Goal: Information Seeking & Learning: Learn about a topic

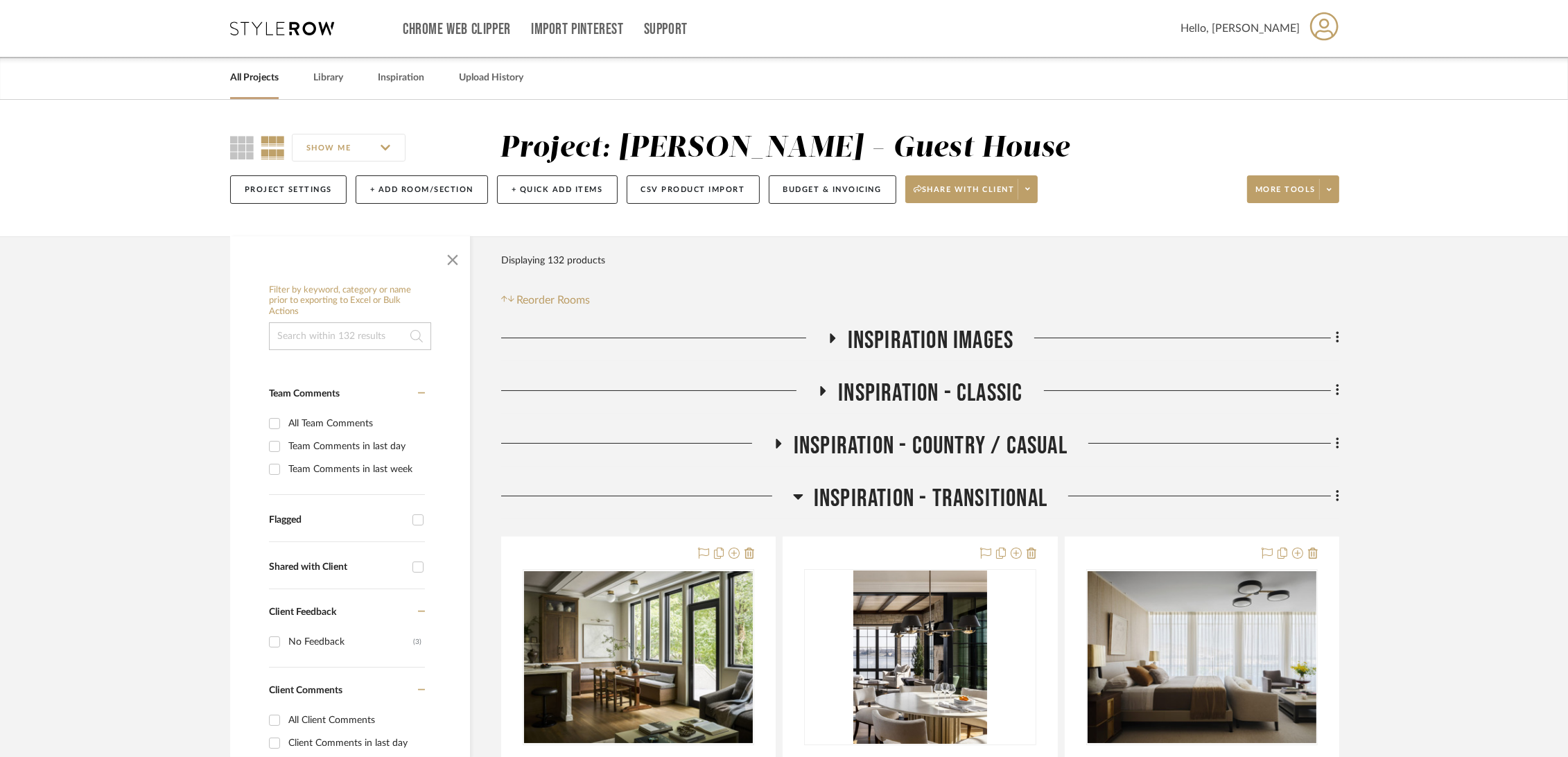
click at [915, 339] on span "Inspiration Images" at bounding box center [931, 341] width 167 height 30
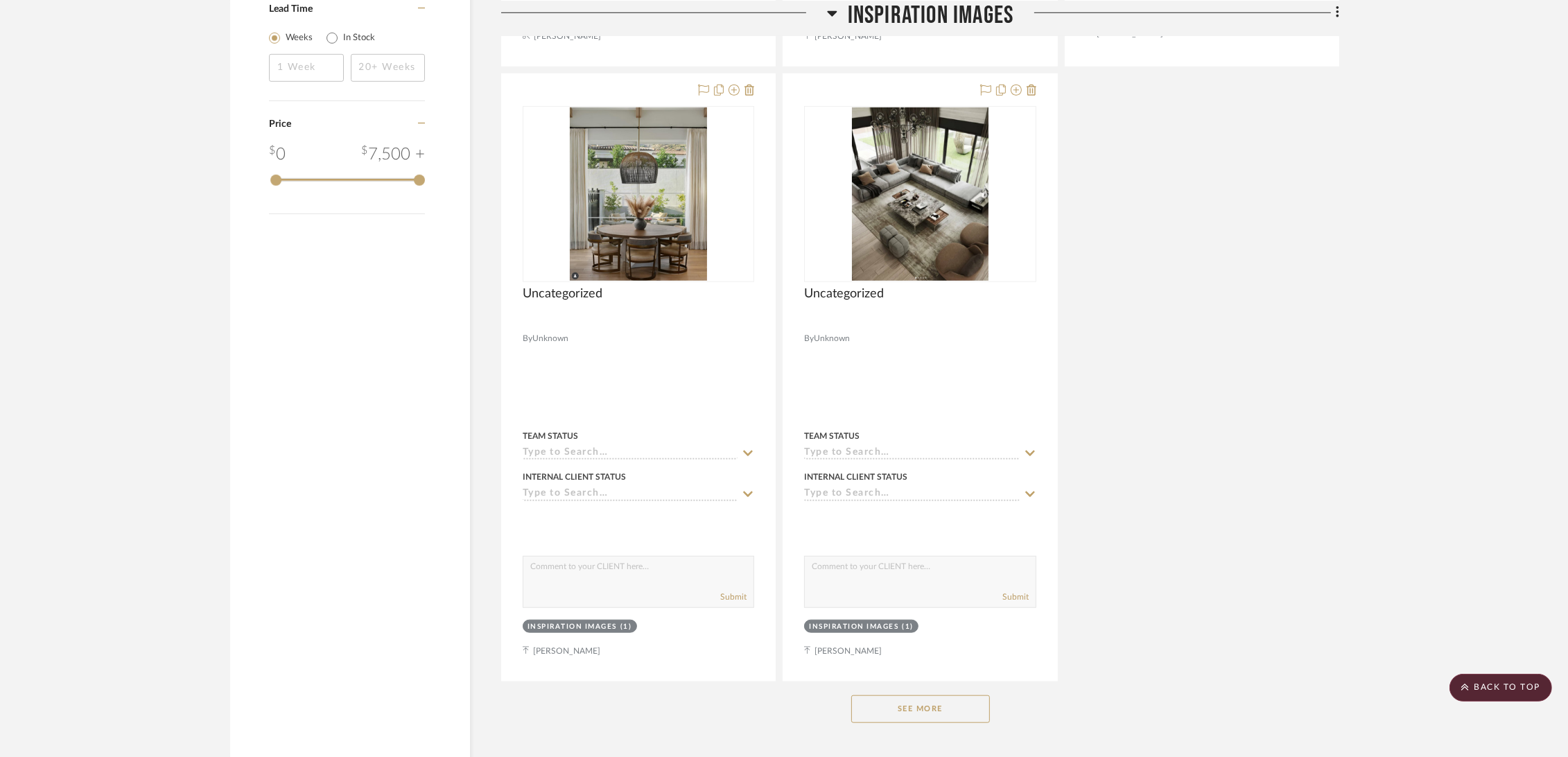
scroll to position [1464, 0]
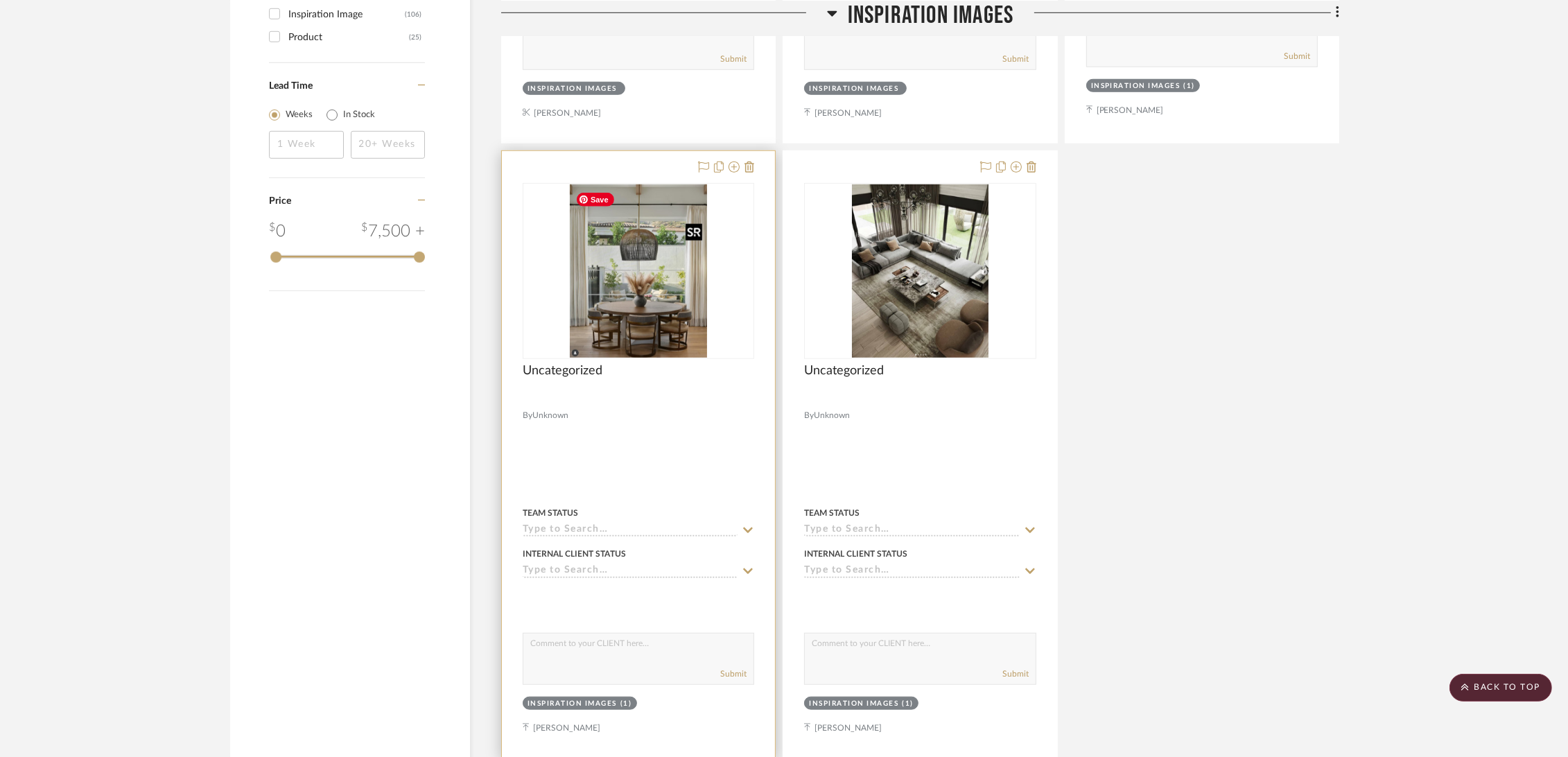
click at [0, 0] on img at bounding box center [0, 0] width 0 height 0
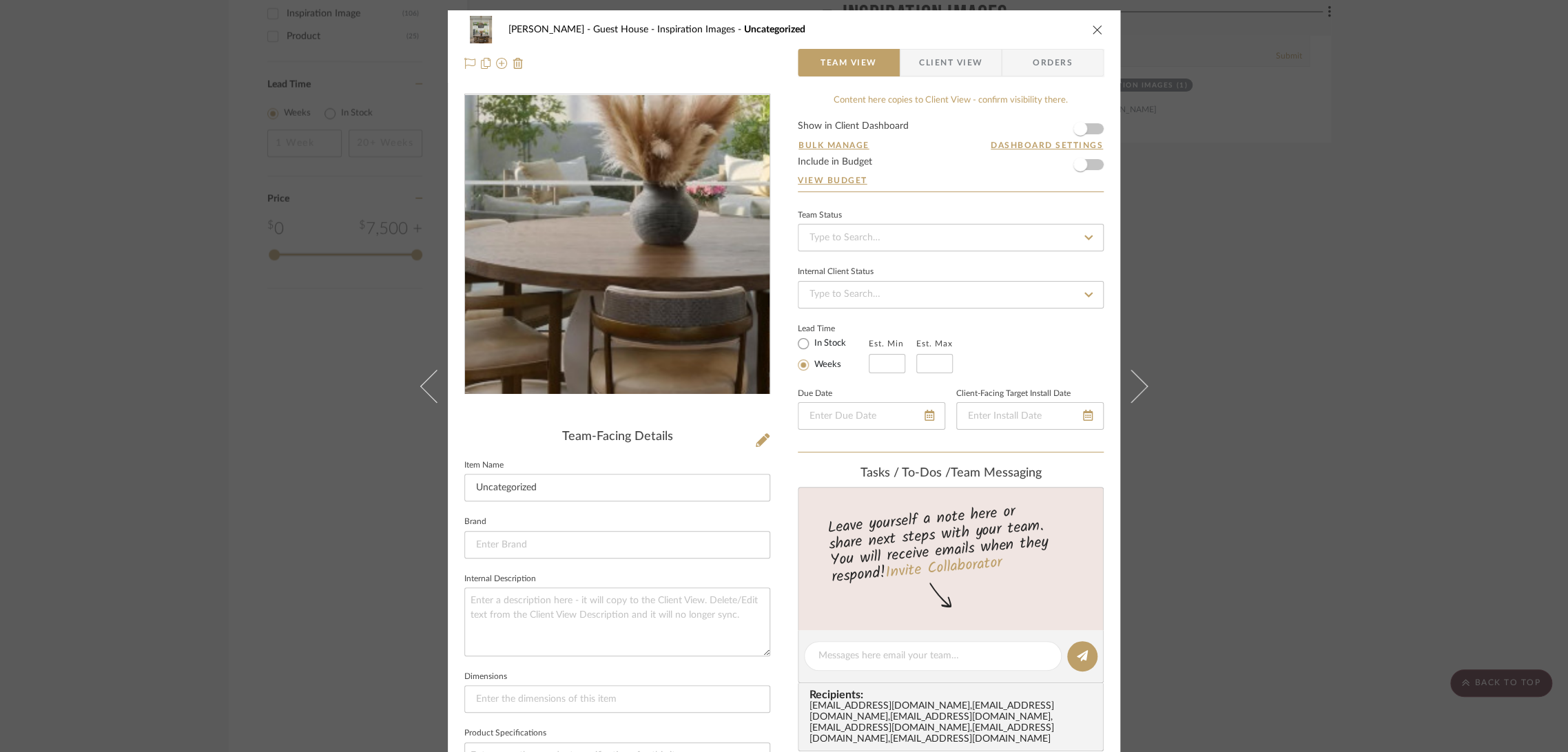
click at [600, 306] on img "0" at bounding box center [617, 244] width 238 height 299
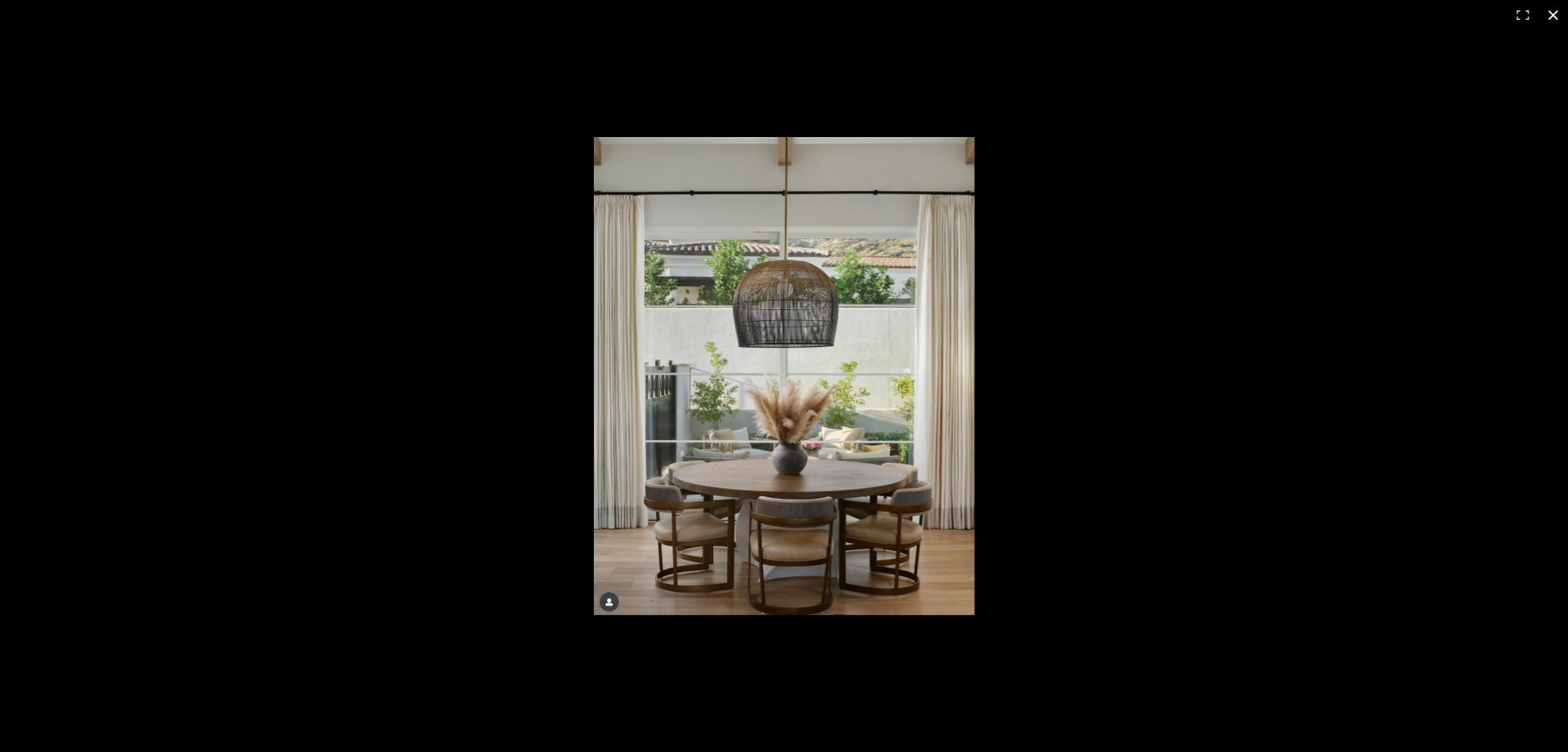
click at [355, 295] on div at bounding box center [784, 376] width 1568 height 752
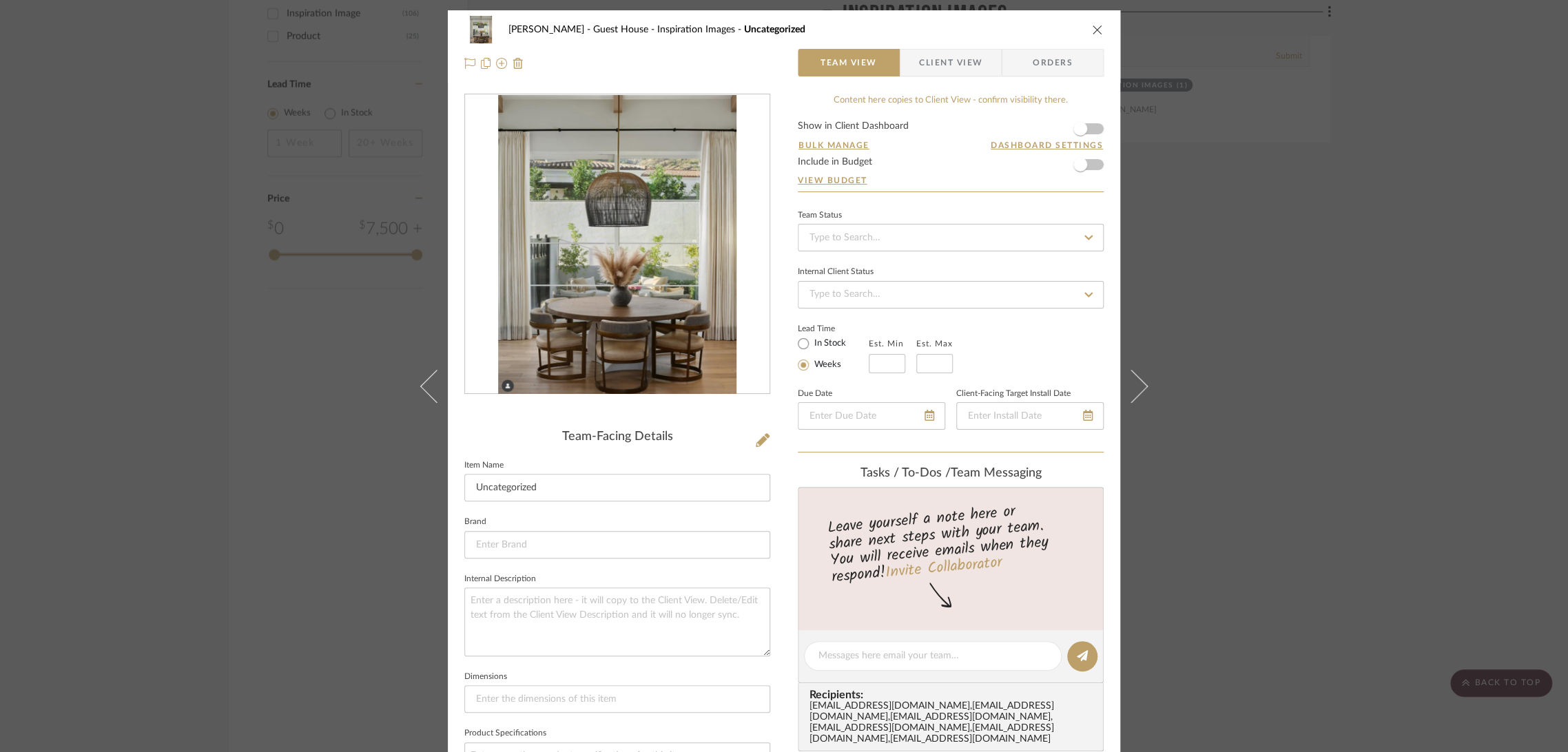
click at [233, 396] on div "[PERSON_NAME] - Guest House Inspiration Images Uncategorized Team View Client V…" at bounding box center [784, 376] width 1568 height 752
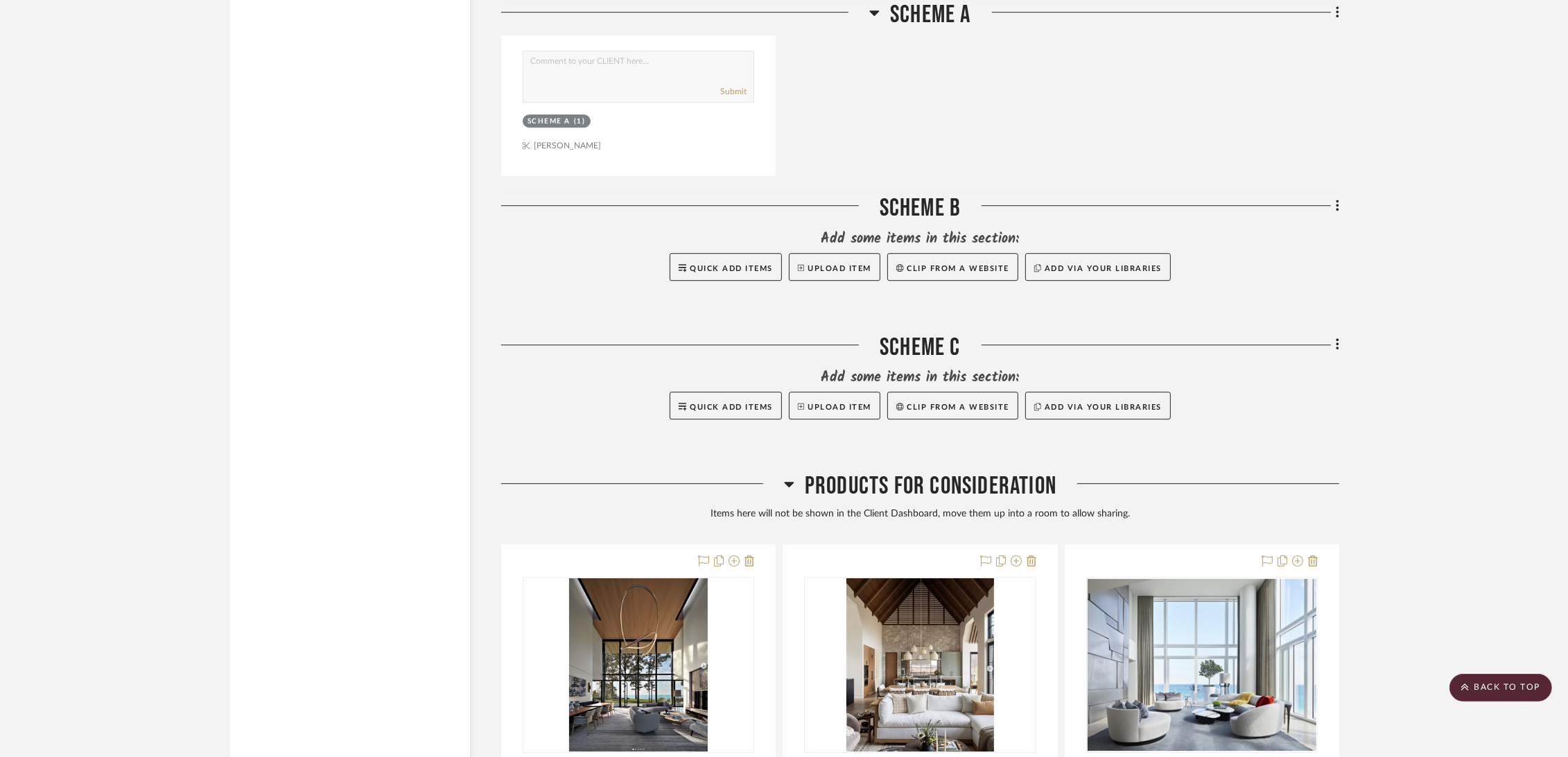
scroll to position [5779, 0]
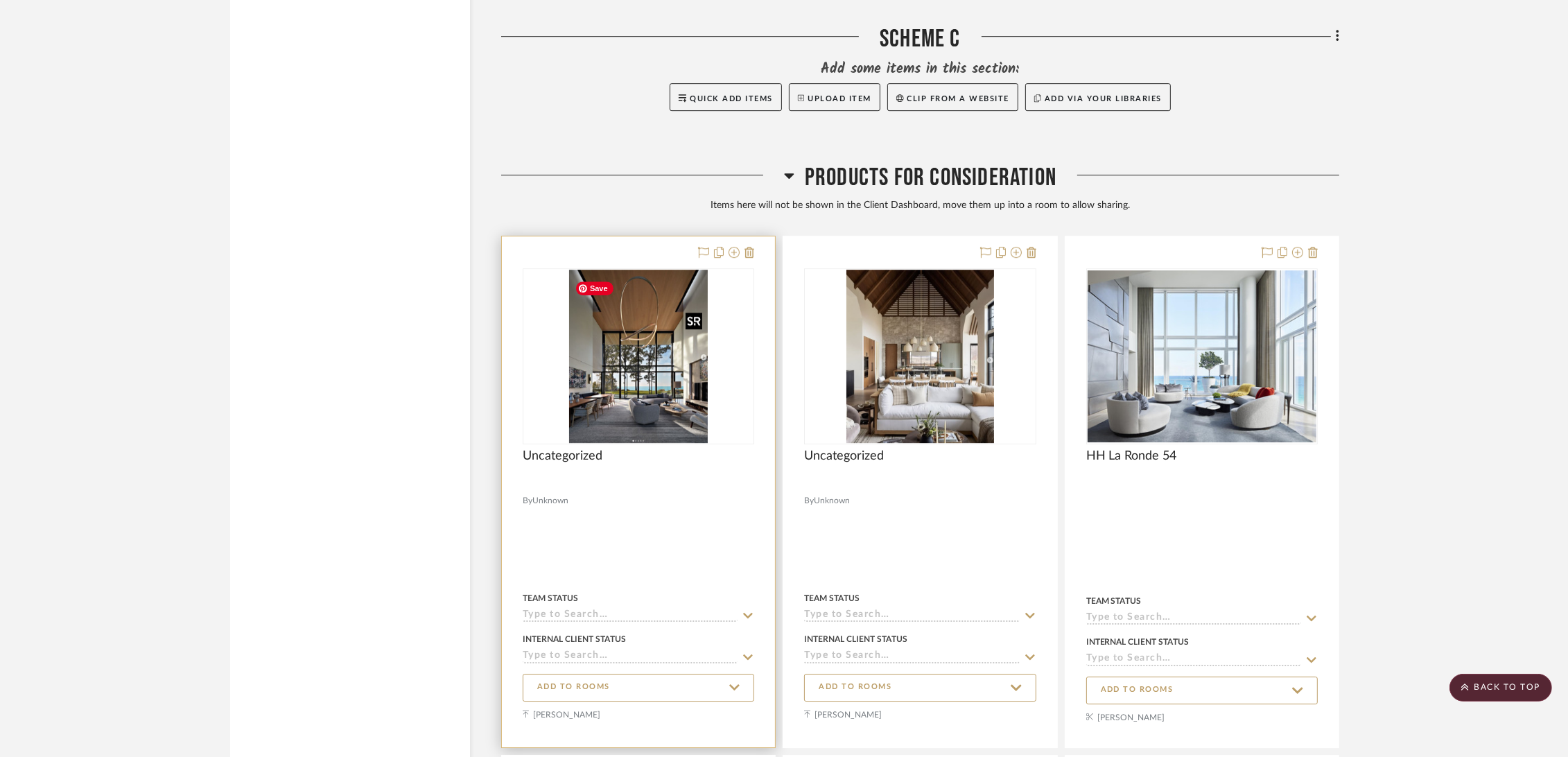
click at [602, 372] on img "0" at bounding box center [638, 356] width 139 height 173
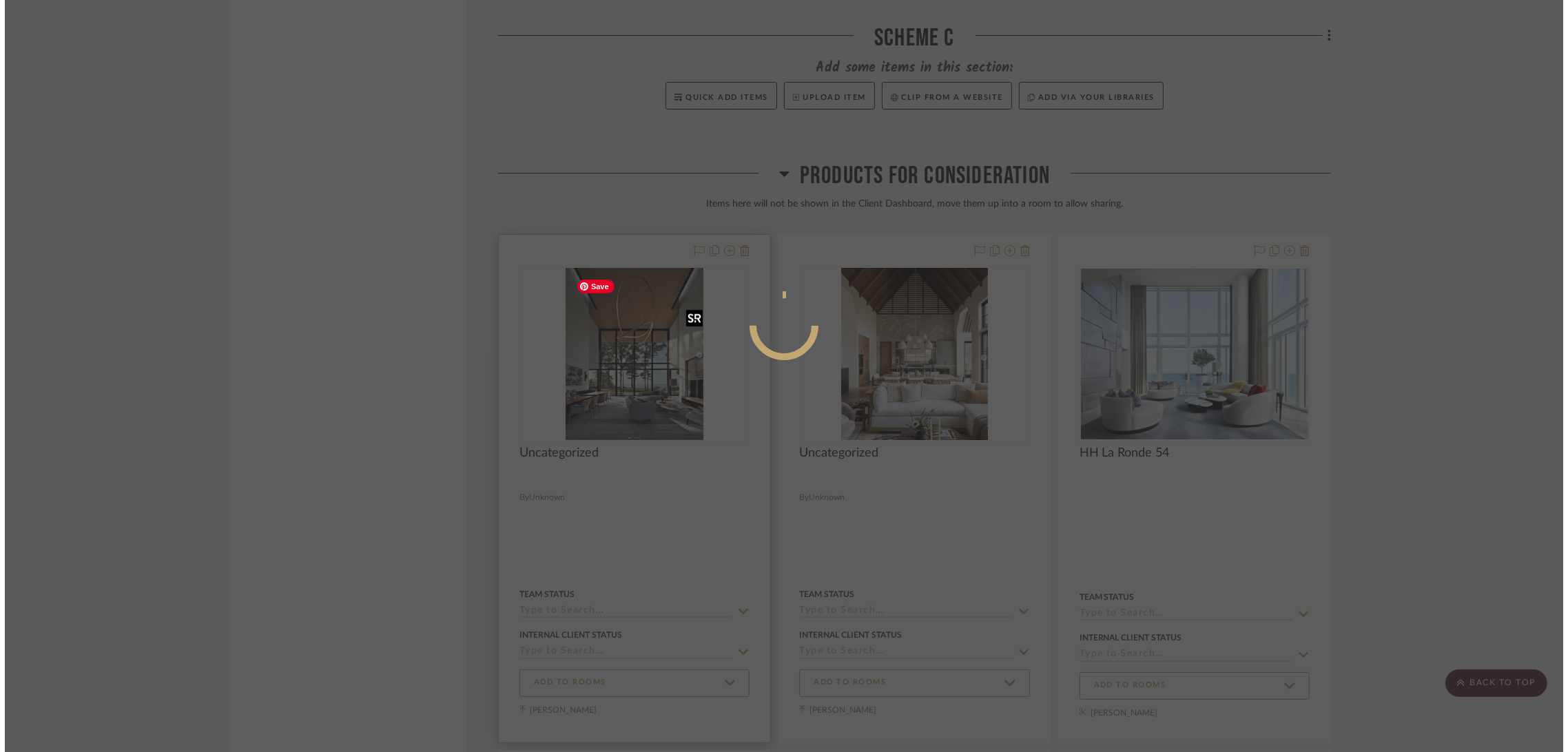
scroll to position [0, 0]
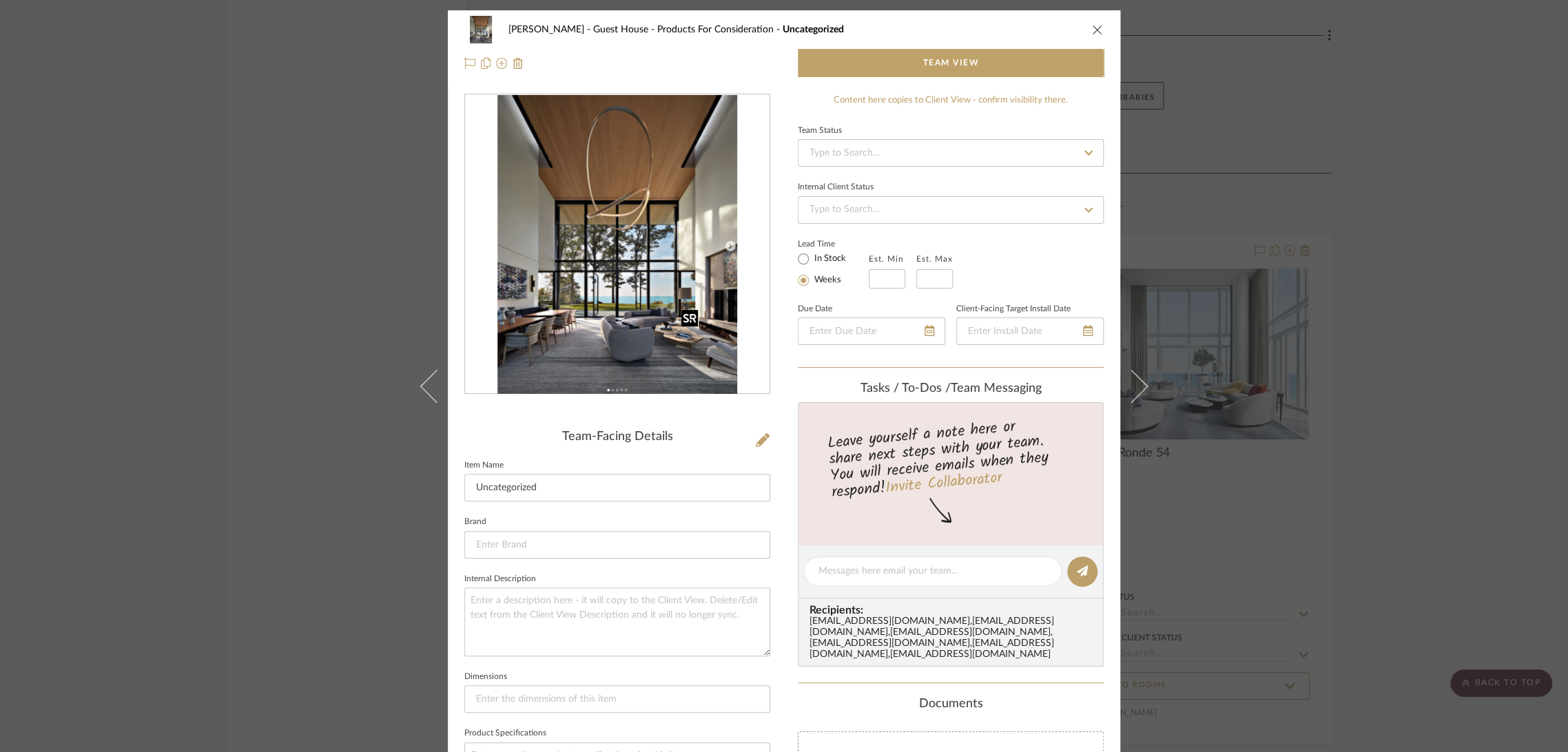
click at [598, 370] on img "0" at bounding box center [617, 244] width 239 height 299
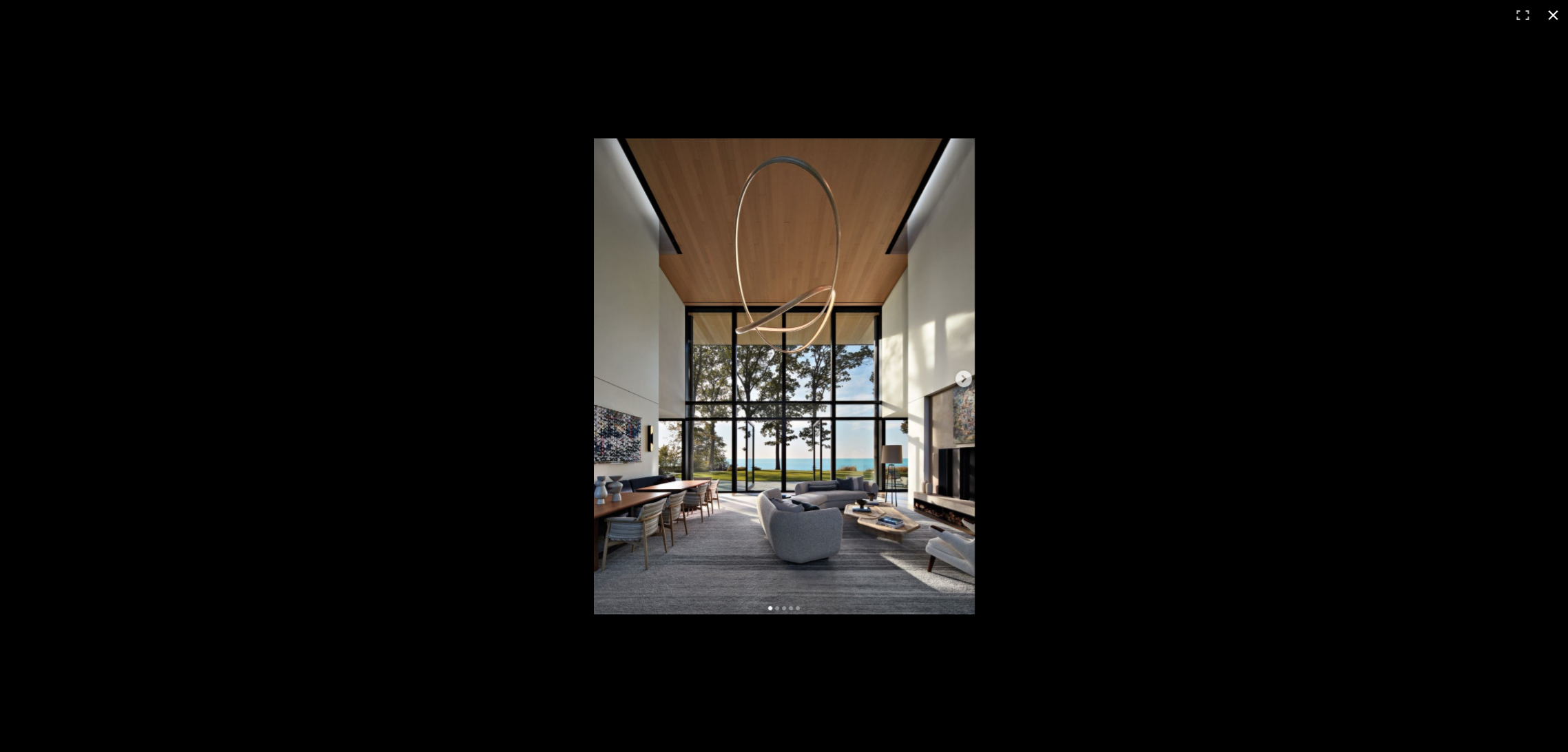
click at [478, 598] on div at bounding box center [784, 376] width 1568 height 752
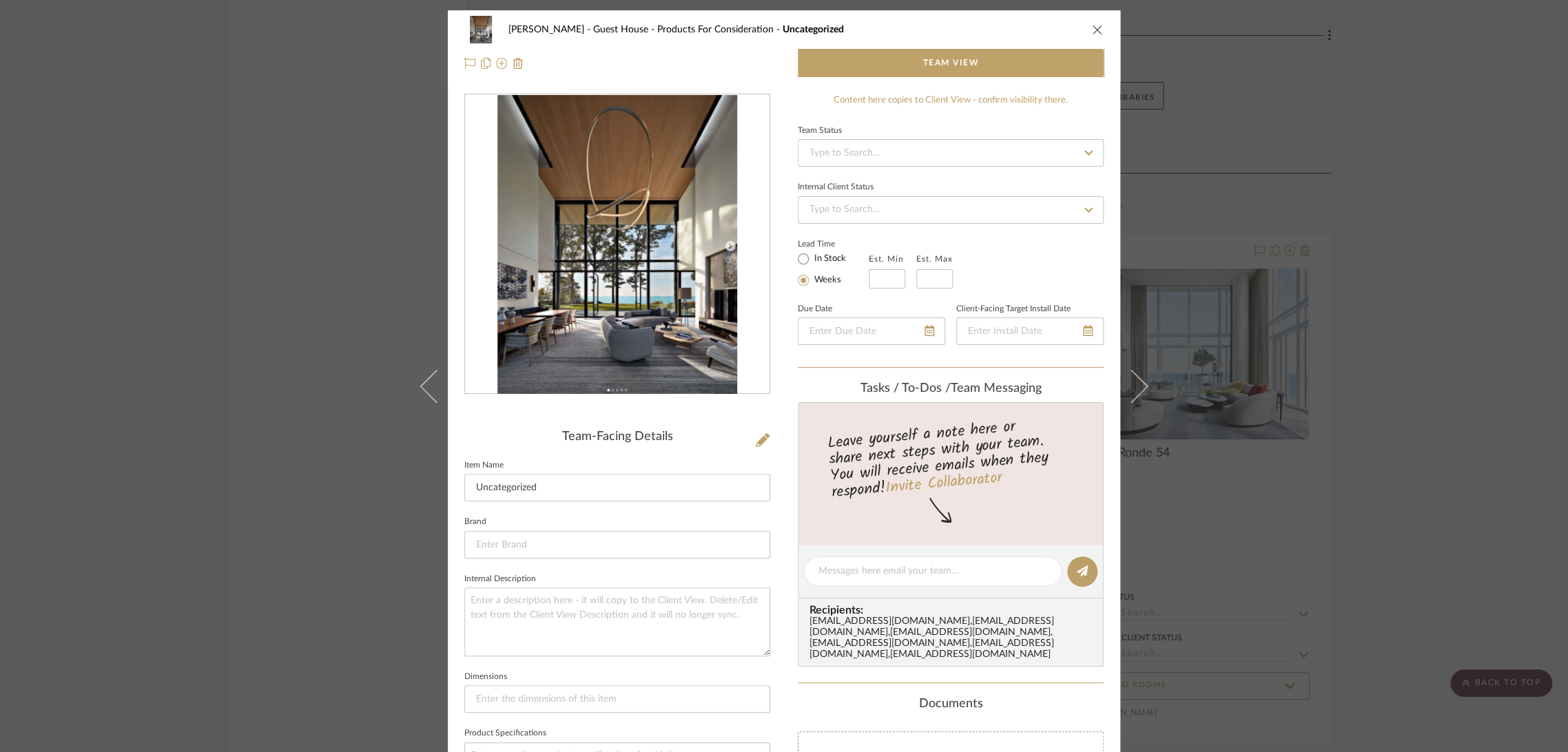
click at [1311, 300] on div "[PERSON_NAME] - Guest House Products For Consideration Uncategorized Team View …" at bounding box center [784, 376] width 1568 height 752
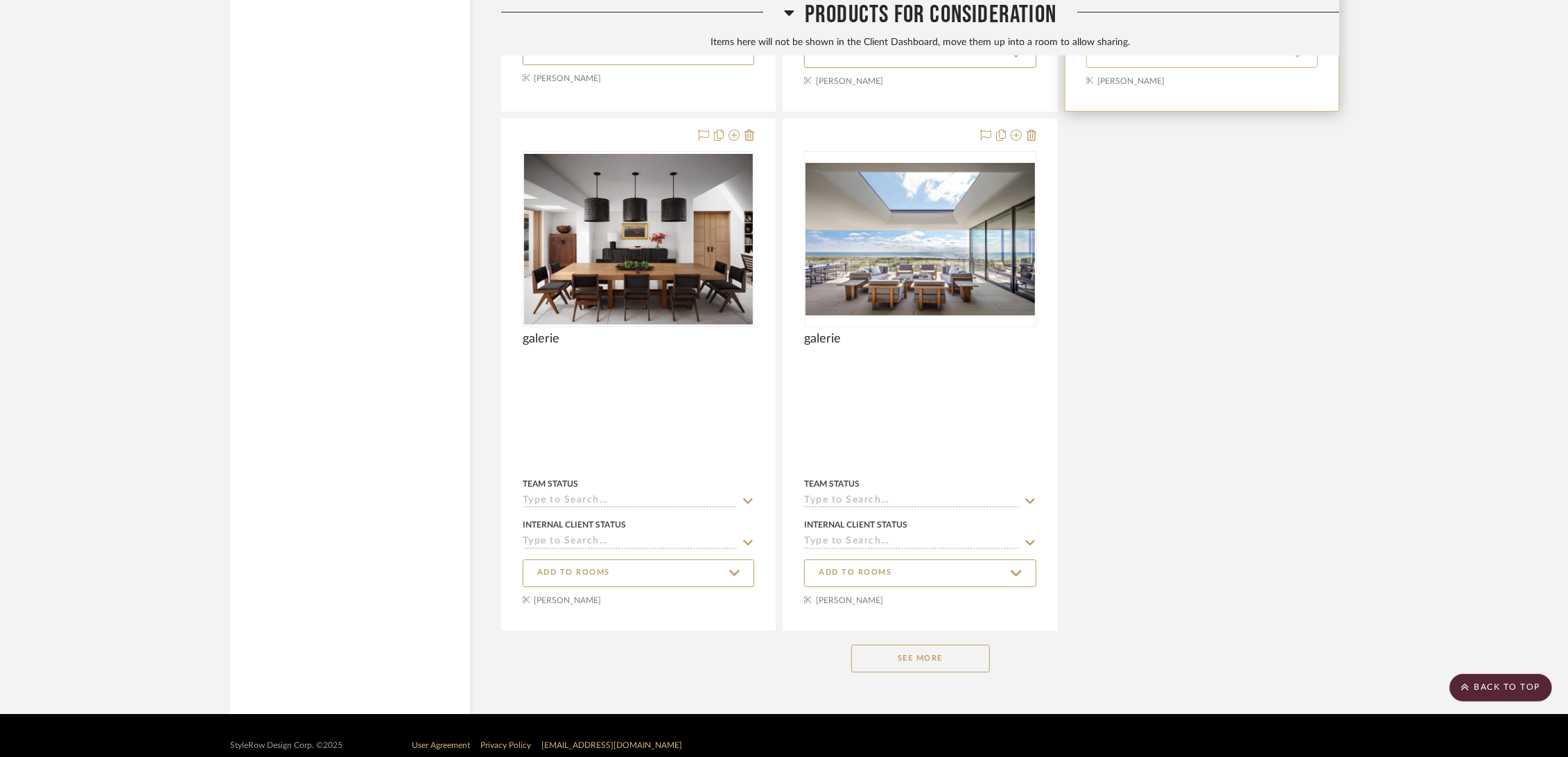
scroll to position [6959, 0]
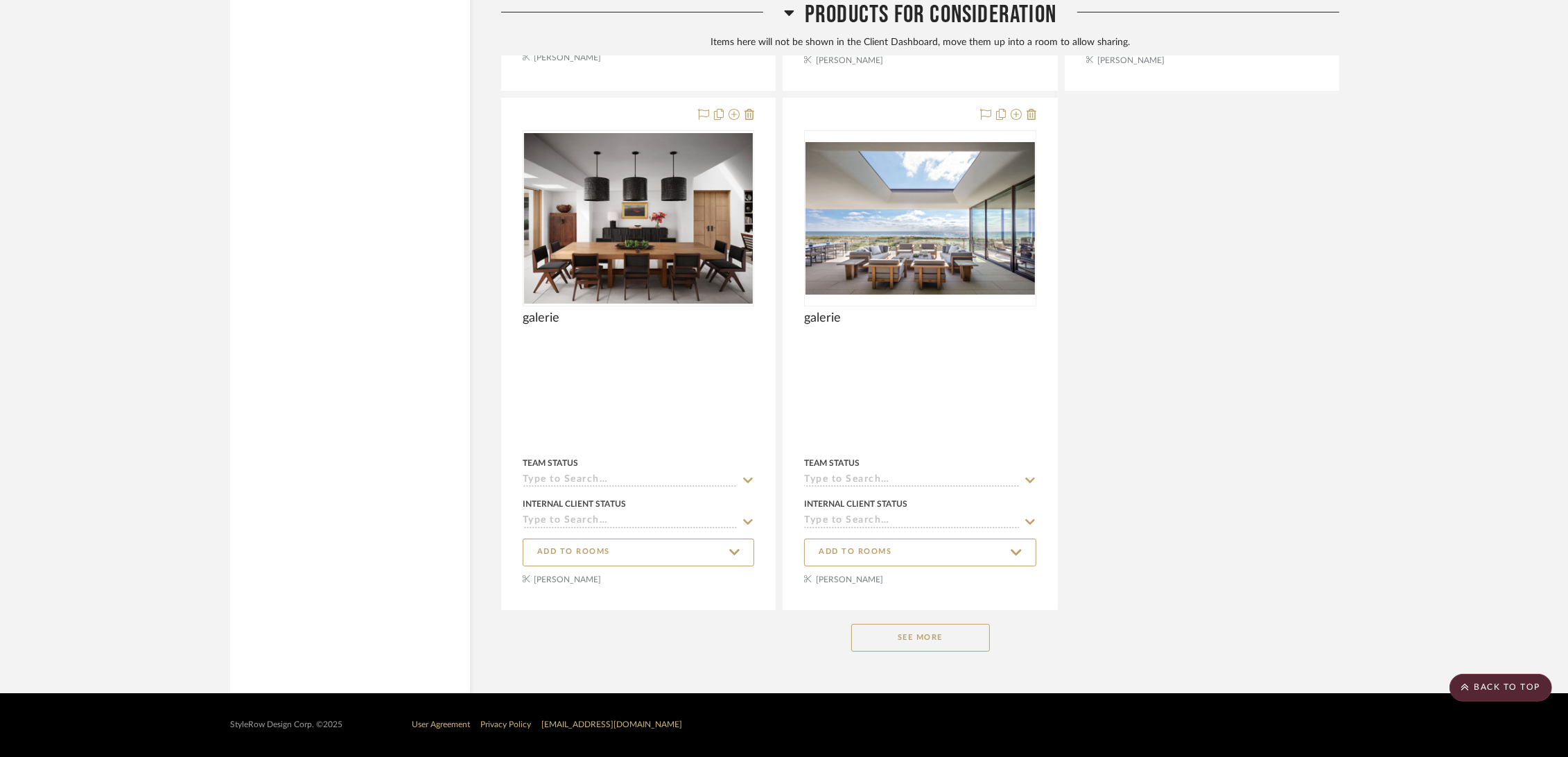
click at [931, 636] on button "See More" at bounding box center [920, 638] width 139 height 28
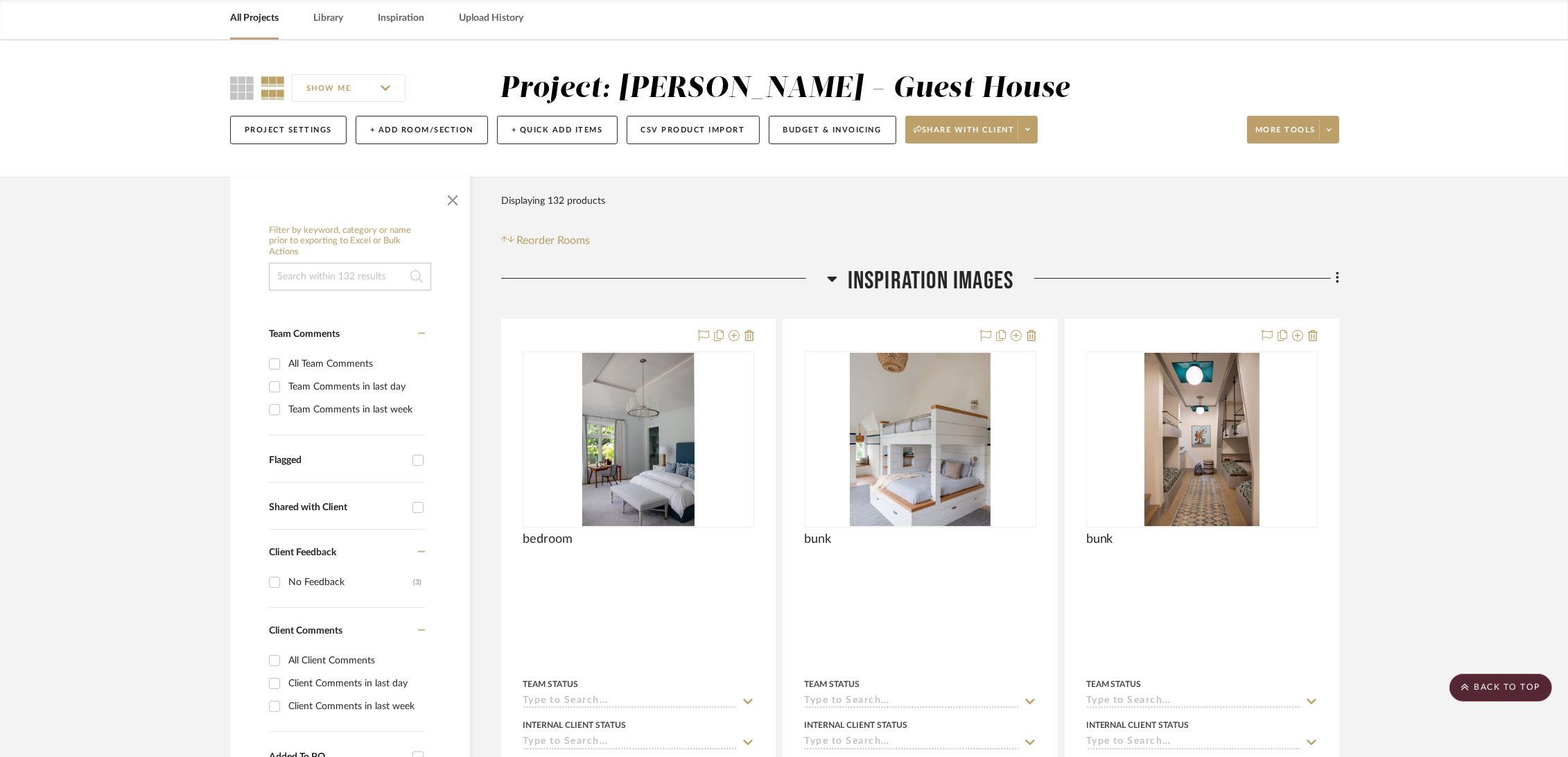
scroll to position [0, 0]
